Goal: Check status: Check status

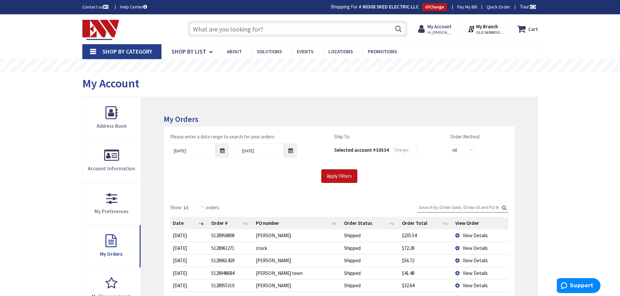
click at [437, 203] on input "Search:" at bounding box center [462, 208] width 91 height 10
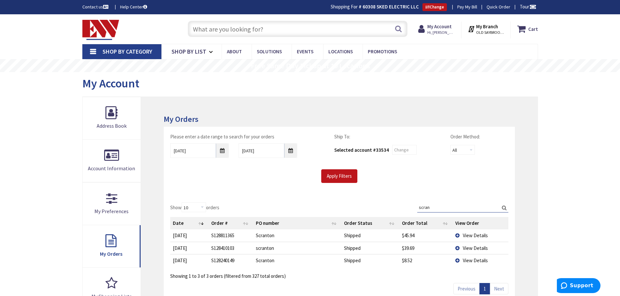
type input "scran"
click at [471, 239] on span "View Details" at bounding box center [475, 236] width 25 height 6
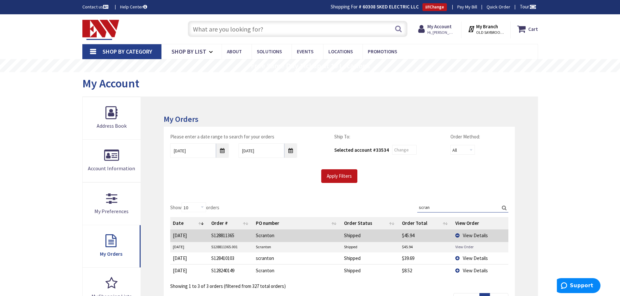
click at [464, 248] on link "View Order" at bounding box center [464, 247] width 18 height 6
click at [372, 113] on div "My Orders Please enter a date range to search for your orders 06/01/2025 10/9/2…" at bounding box center [339, 246] width 396 height 299
click at [435, 34] on span "Hi, [PERSON_NAME]" at bounding box center [441, 32] width 28 height 5
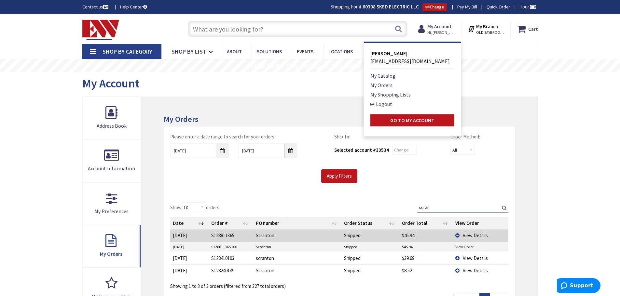
click at [379, 104] on link "Logout" at bounding box center [381, 104] width 22 height 8
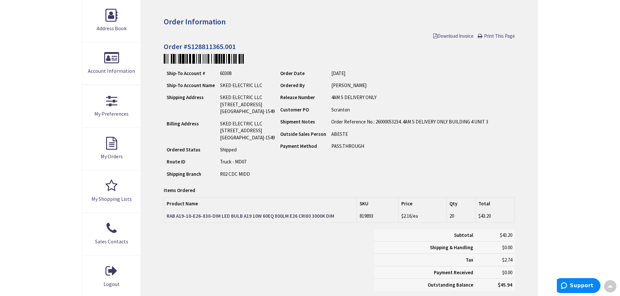
scroll to position [99, 0]
